Goal: Information Seeking & Learning: Find specific fact

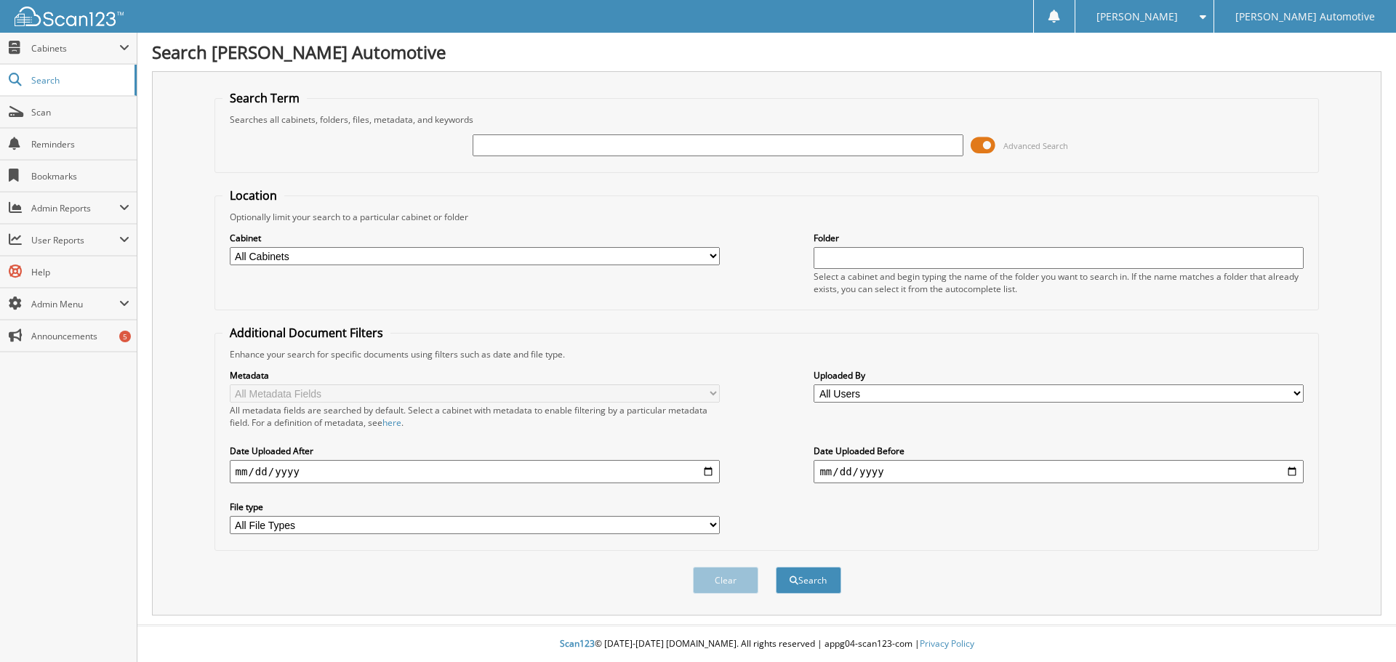
click at [509, 142] on input "text" at bounding box center [718, 146] width 490 height 22
type input "6823"
click at [776, 567] on button "Search" at bounding box center [808, 580] width 65 height 27
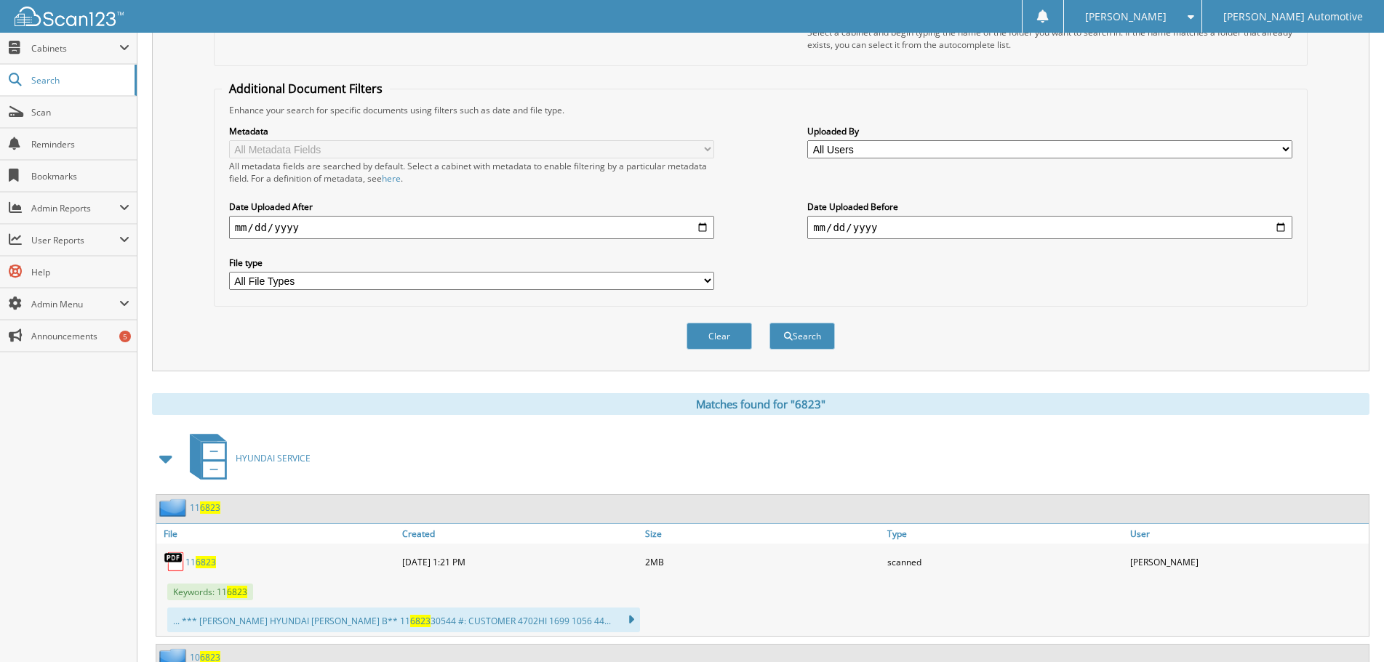
scroll to position [364, 0]
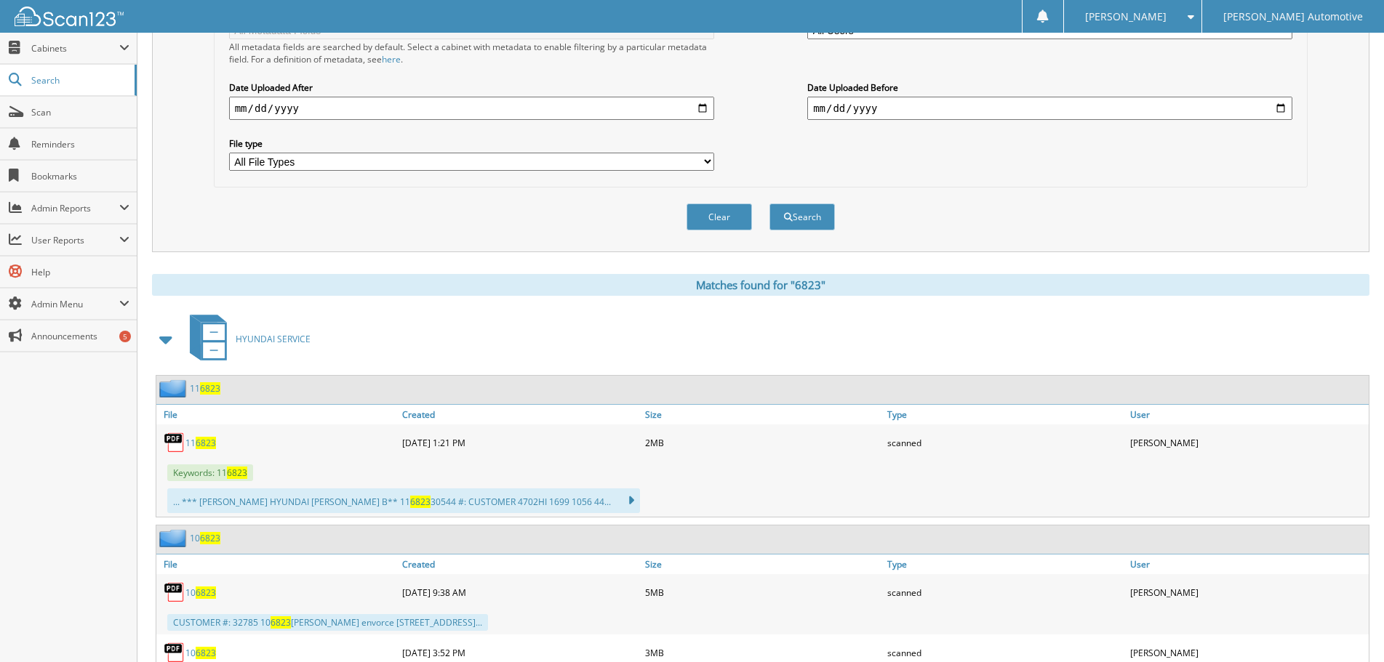
click at [165, 339] on span at bounding box center [166, 339] width 20 height 26
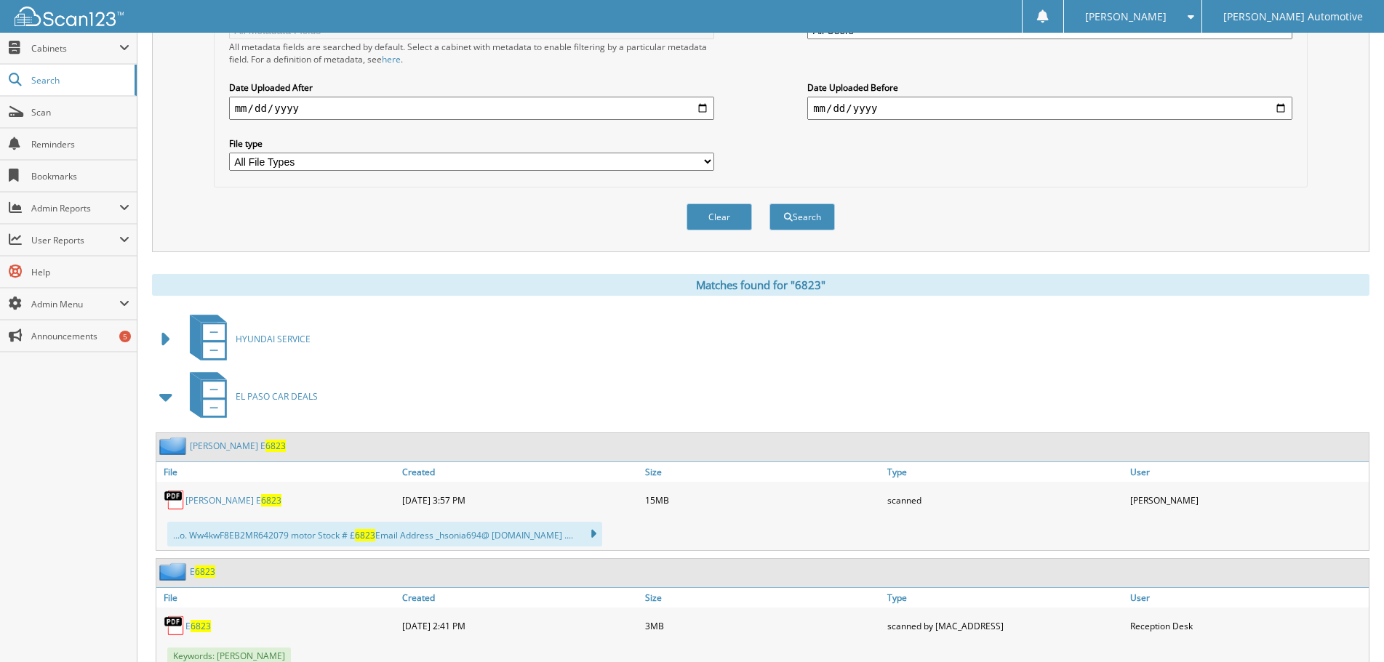
click at [167, 390] on span at bounding box center [166, 397] width 20 height 26
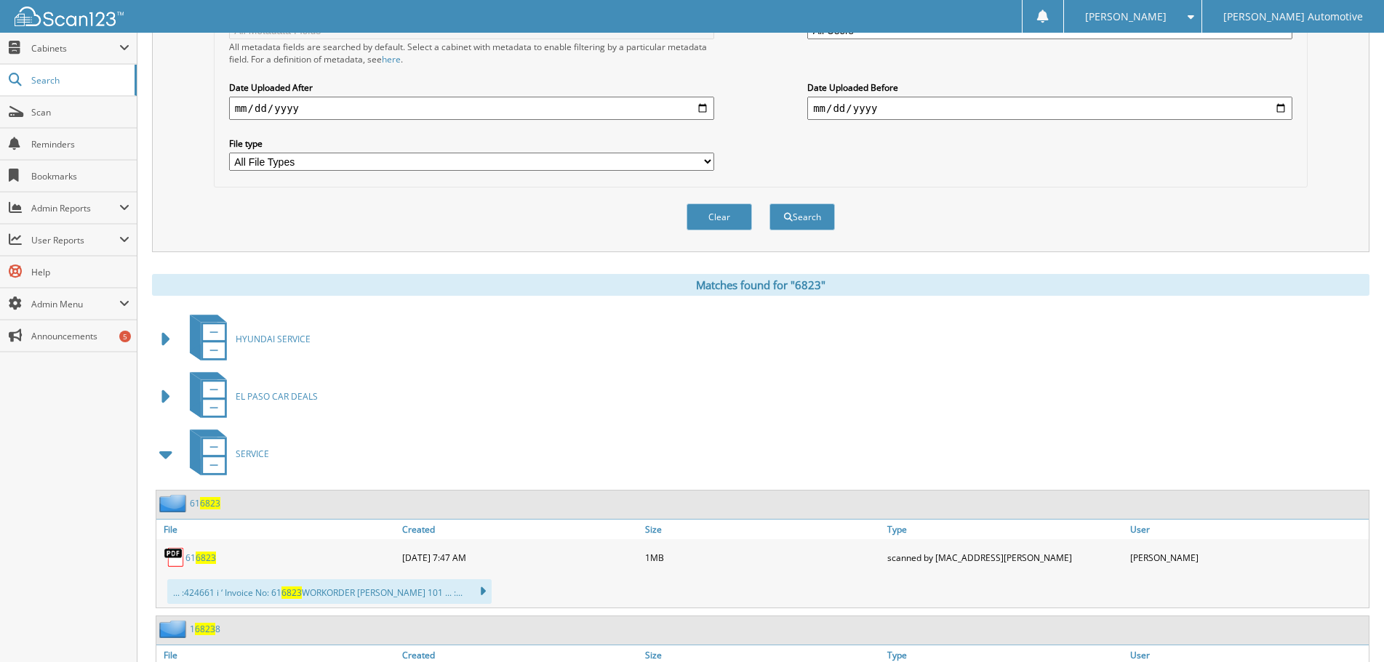
click at [166, 447] on span at bounding box center [166, 454] width 20 height 26
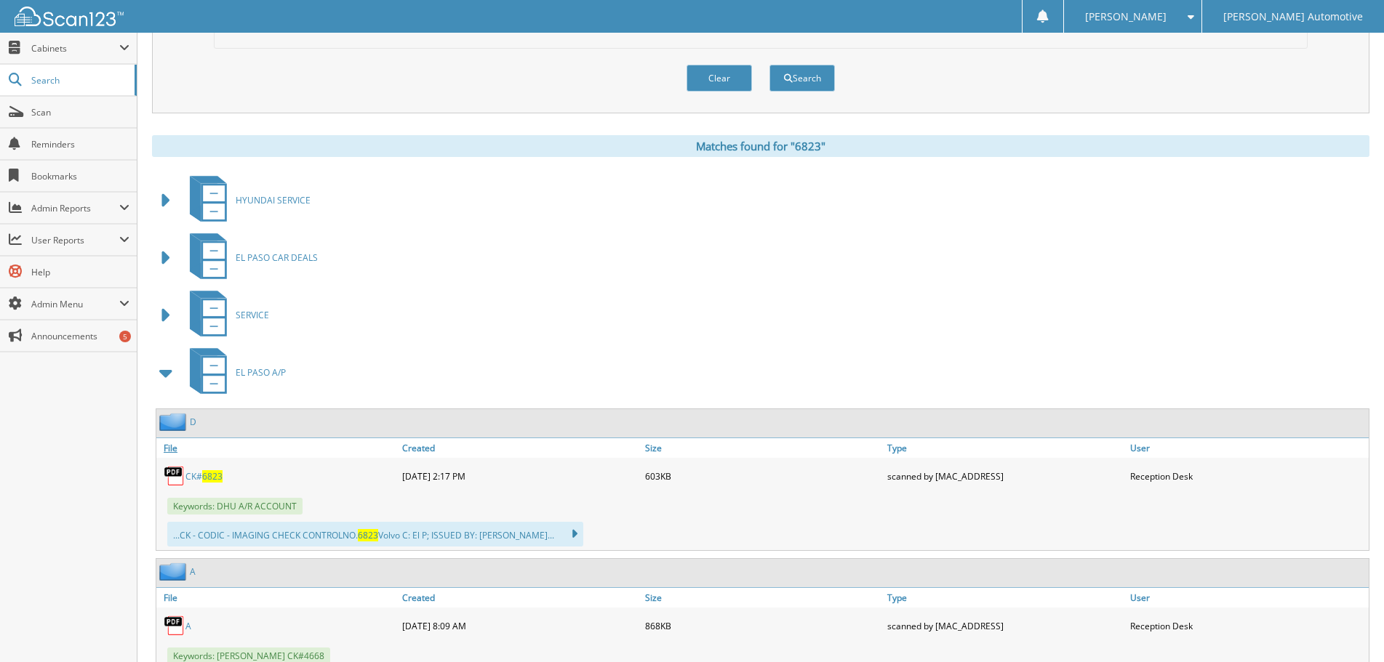
scroll to position [582, 0]
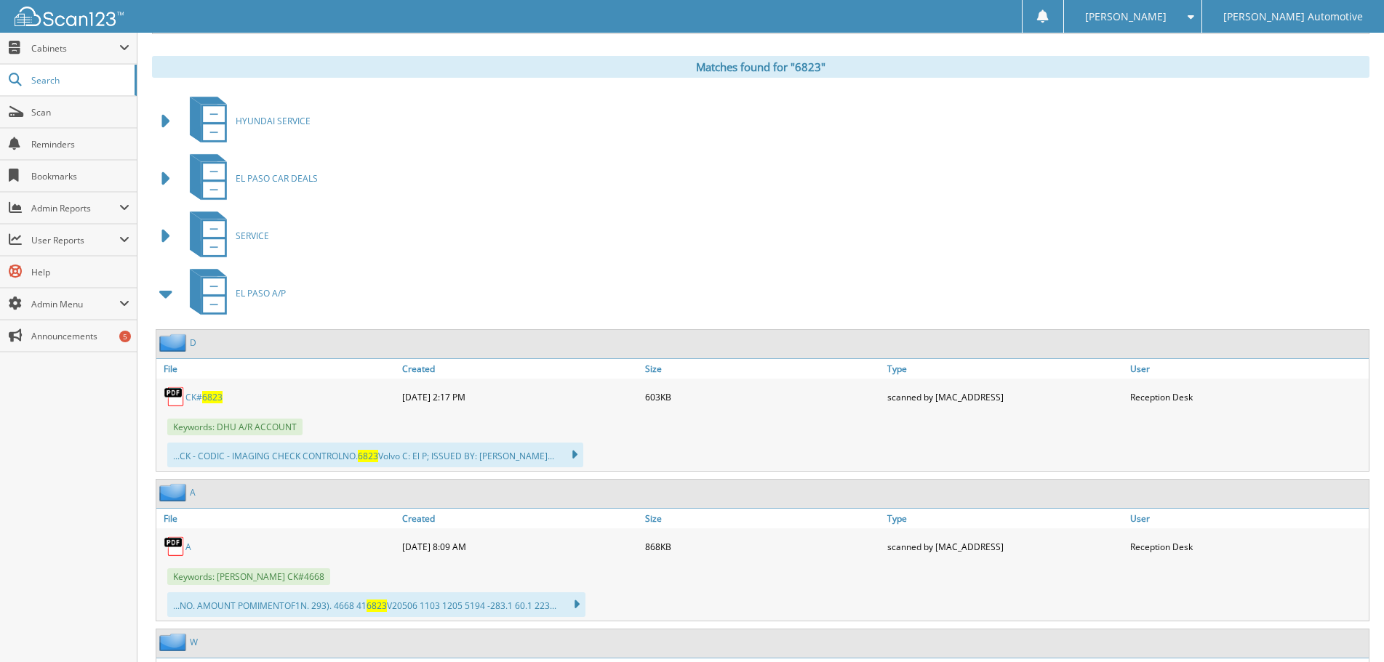
click at [183, 396] on img at bounding box center [175, 397] width 22 height 22
click at [193, 397] on link "CK# 6823" at bounding box center [203, 397] width 37 height 12
drag, startPoint x: 987, startPoint y: 153, endPoint x: 947, endPoint y: 140, distance: 41.4
click at [987, 153] on div "EL PASO CAR DEALS" at bounding box center [760, 178] width 1217 height 57
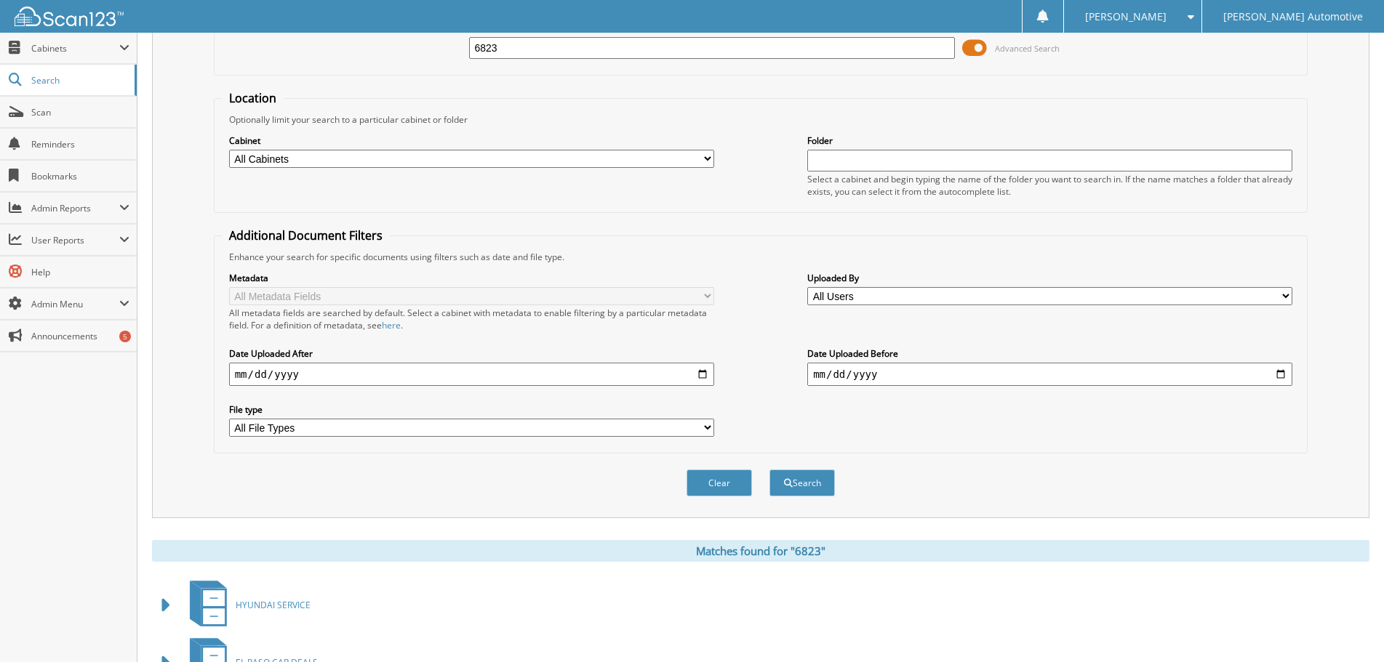
scroll to position [0, 0]
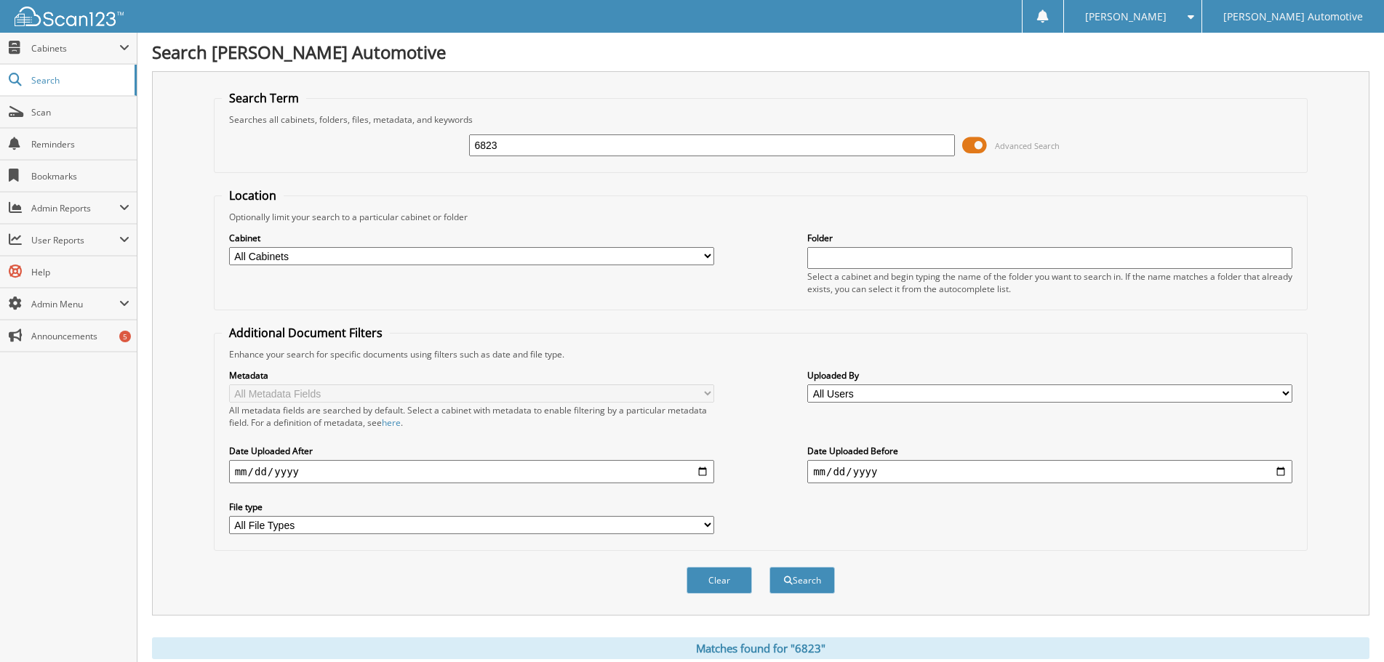
drag, startPoint x: 518, startPoint y: 145, endPoint x: 260, endPoint y: 141, distance: 258.2
click at [293, 141] on div "6823 Advanced Search" at bounding box center [761, 145] width 1078 height 39
type input "DHU A/R"
click at [769, 567] on button "Search" at bounding box center [801, 580] width 65 height 27
click at [244, 477] on input "date" at bounding box center [471, 471] width 485 height 23
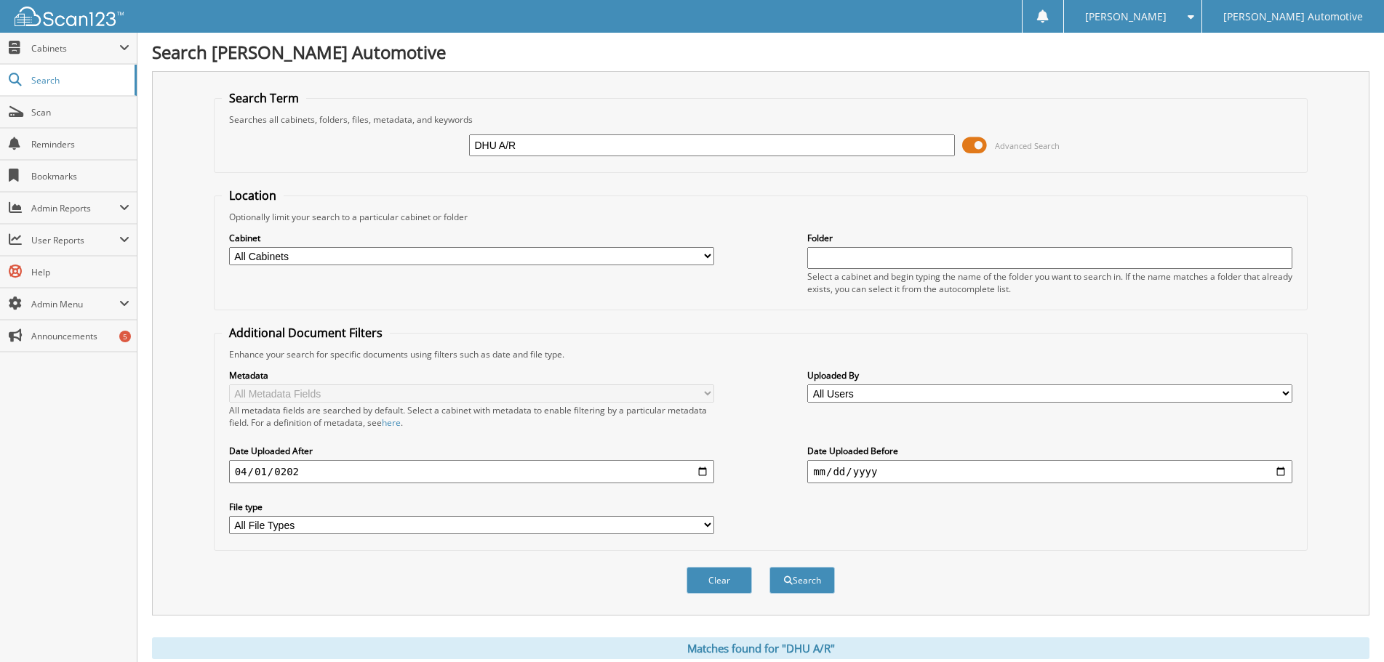
type input "[DATE]"
click at [769, 567] on button "Search" at bounding box center [801, 580] width 65 height 27
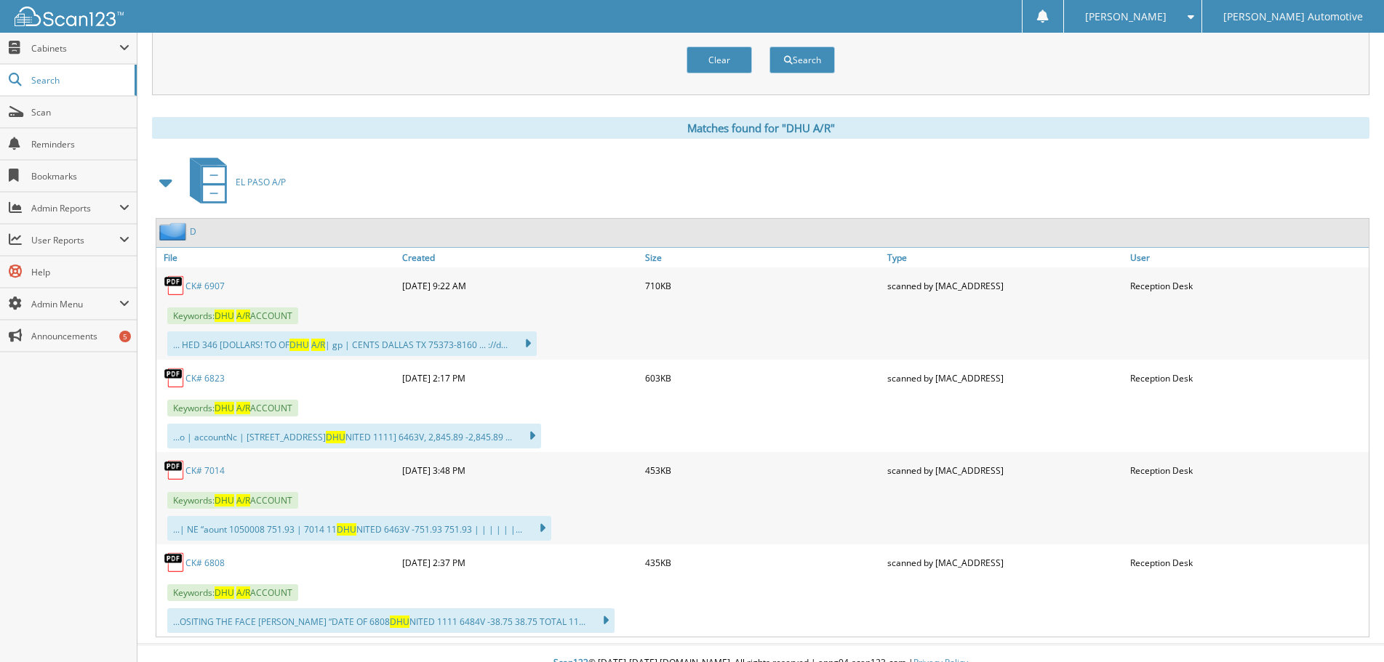
scroll to position [540, 0]
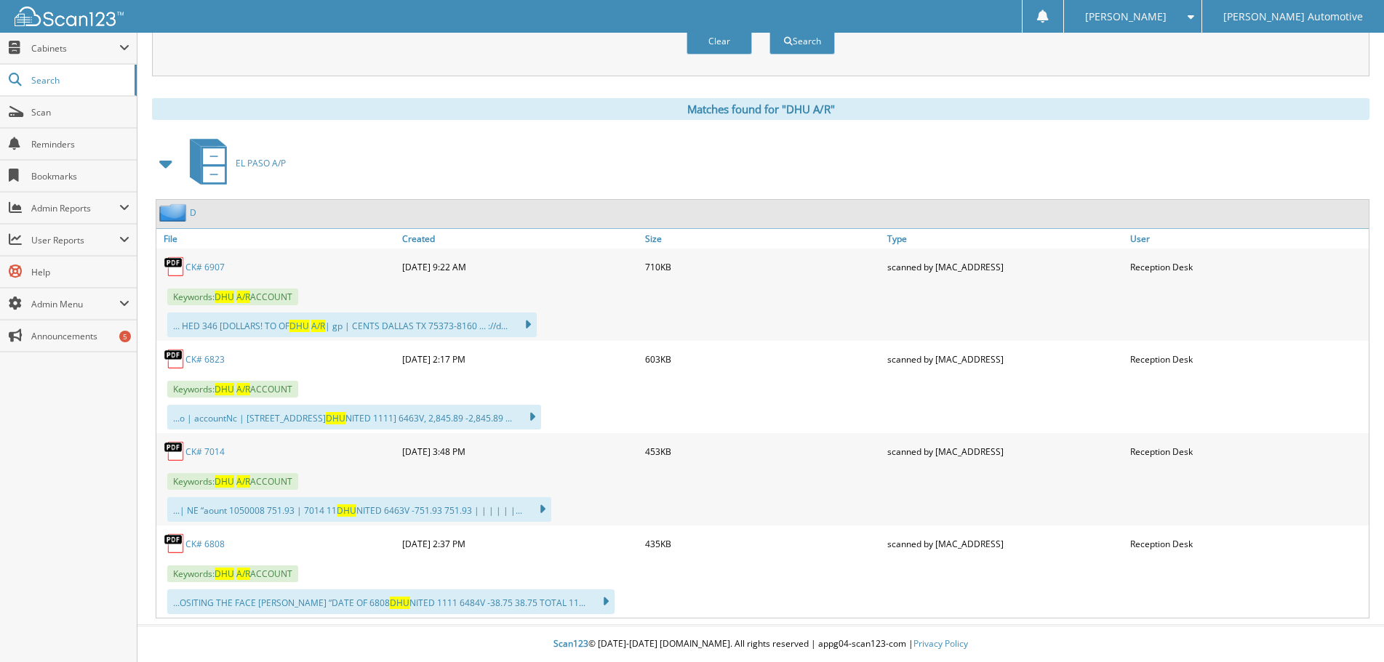
click at [199, 262] on link "CK# 6907" at bounding box center [204, 267] width 39 height 12
click at [217, 455] on link "CK# 7014" at bounding box center [204, 452] width 39 height 12
click at [207, 545] on link "CK# 6808" at bounding box center [204, 544] width 39 height 12
click at [221, 452] on link "CK# 7014" at bounding box center [204, 452] width 39 height 12
click at [193, 452] on link "CK# 7014" at bounding box center [204, 452] width 39 height 12
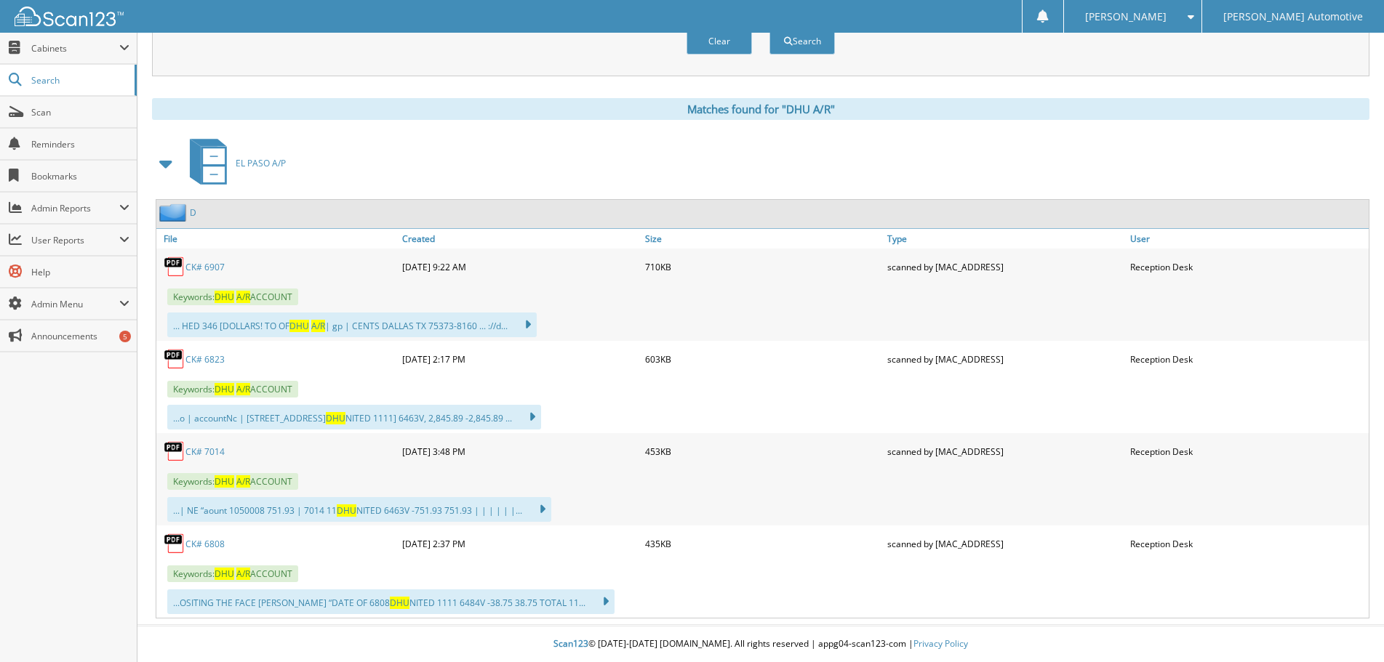
click at [207, 268] on link "CK# 6907" at bounding box center [204, 267] width 39 height 12
click at [1194, 12] on div "[PERSON_NAME]" at bounding box center [1132, 16] width 123 height 33
click at [1168, 66] on link "Logout" at bounding box center [1132, 70] width 137 height 25
